Goal: Find specific page/section

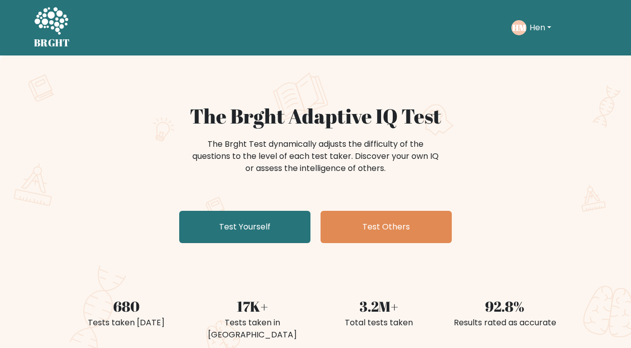
click at [540, 25] on button "Hen" at bounding box center [540, 27] width 28 height 13
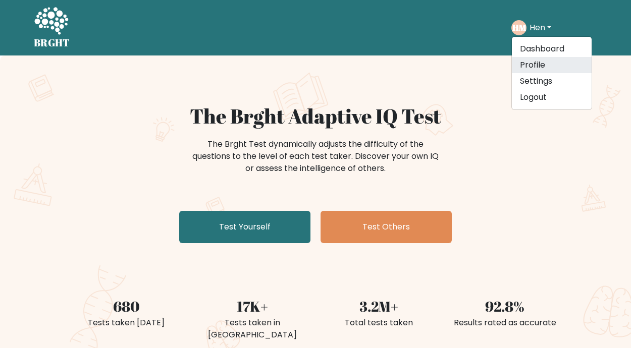
click at [534, 65] on link "Profile" at bounding box center [552, 65] width 80 height 16
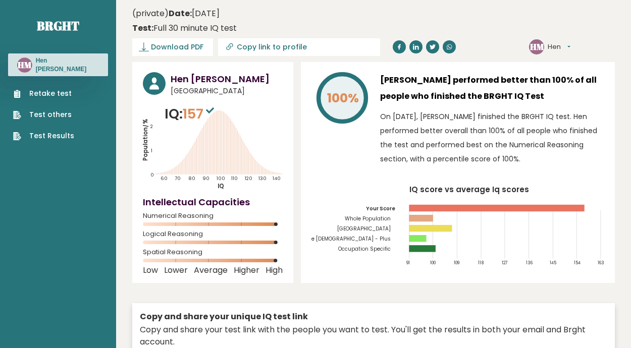
click at [52, 131] on link "Test Results" at bounding box center [43, 136] width 61 height 11
